Goal: Task Accomplishment & Management: Complete application form

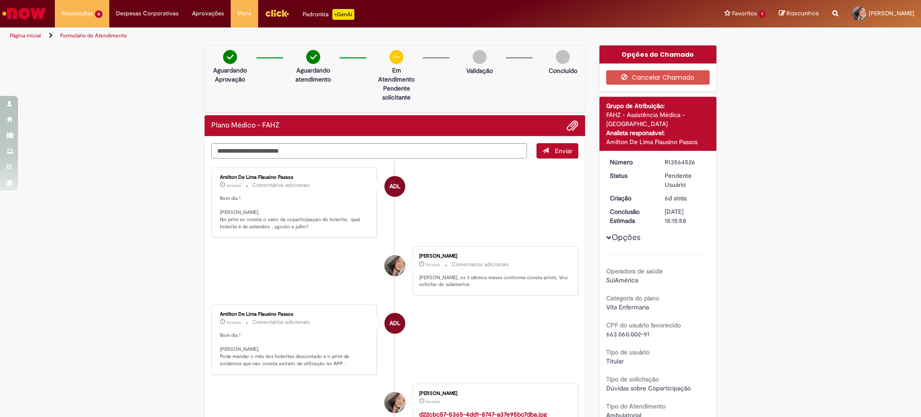
click at [16, 15] on img "Ir para a Homepage" at bounding box center [24, 13] width 46 height 18
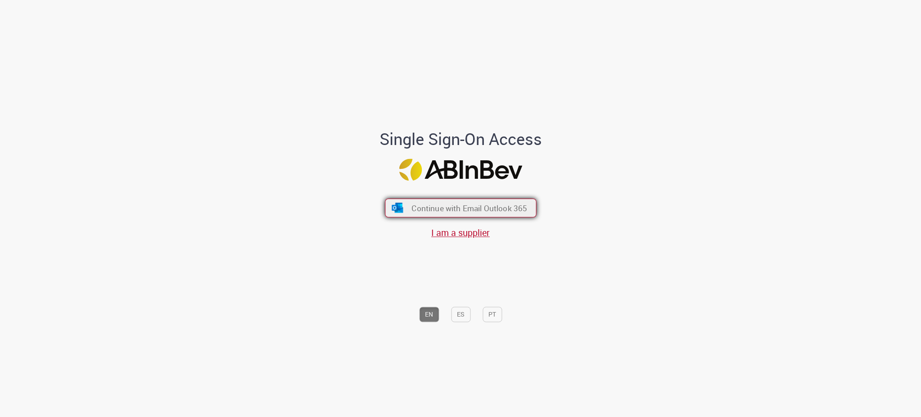
click at [474, 209] on span "Continue with Email Outlook 365" at bounding box center [470, 207] width 116 height 10
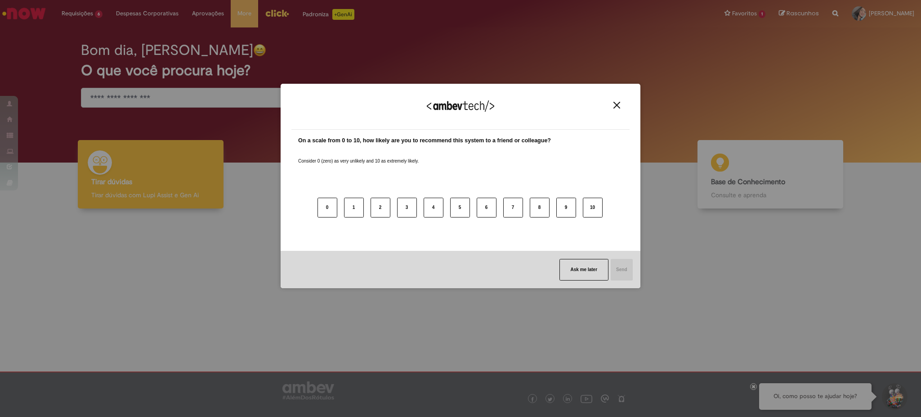
click at [626, 107] on div "We appreciate your feedback!" at bounding box center [460, 111] width 338 height 35
click at [618, 104] on img "Close" at bounding box center [617, 105] width 7 height 7
